Goal: Task Accomplishment & Management: Use online tool/utility

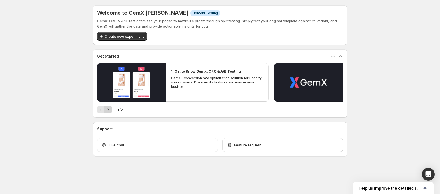
click at [109, 108] on icon "Next" at bounding box center [107, 109] width 5 height 5
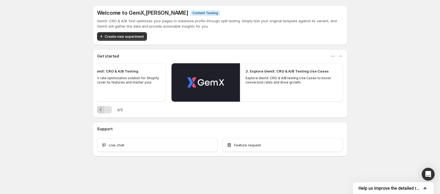
click at [101, 108] on icon "Previous" at bounding box center [100, 109] width 5 height 5
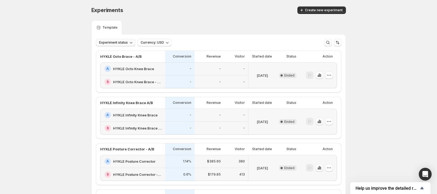
click at [122, 42] on span "Experiment status" at bounding box center [113, 42] width 29 height 4
